Goal: Navigation & Orientation: Find specific page/section

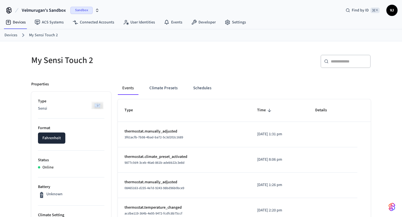
click at [11, 12] on icon at bounding box center [9, 12] width 5 height 4
click at [171, 92] on button "Climate Presets" at bounding box center [163, 87] width 37 height 13
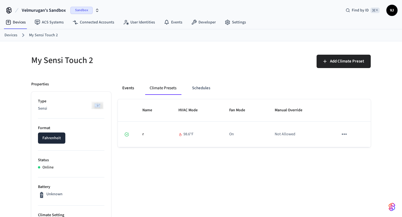
click at [125, 90] on button "Events" at bounding box center [128, 87] width 21 height 13
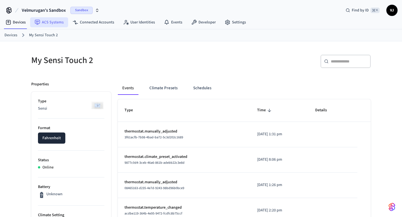
click at [56, 24] on link "ACS Systems" at bounding box center [49, 22] width 38 height 10
click at [96, 23] on link "Connected Accounts" at bounding box center [93, 22] width 50 height 10
